Goal: Transaction & Acquisition: Download file/media

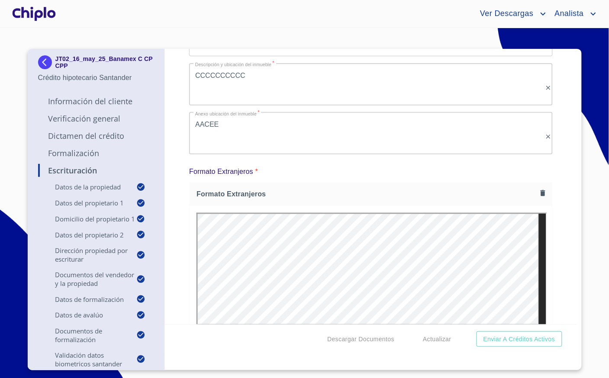
scroll to position [6147, 0]
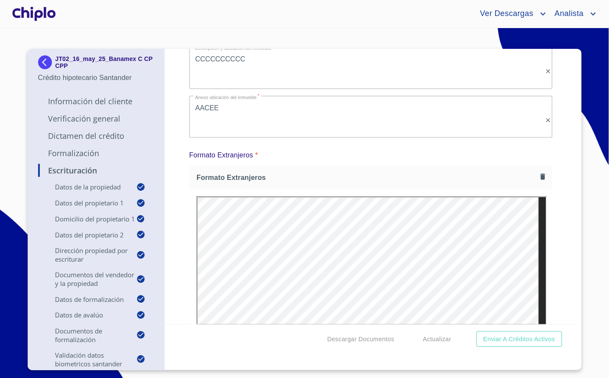
drag, startPoint x: 577, startPoint y: 82, endPoint x: 588, endPoint y: 235, distance: 153.1
click at [588, 235] on section "JT02_16_may_25_Banamex C CP CPP Crédito hipotecario Santander Información del C…" at bounding box center [304, 203] width 609 height 350
click at [371, 336] on span "Descargar Documentos" at bounding box center [360, 339] width 67 height 11
